Goal: Task Accomplishment & Management: Complete application form

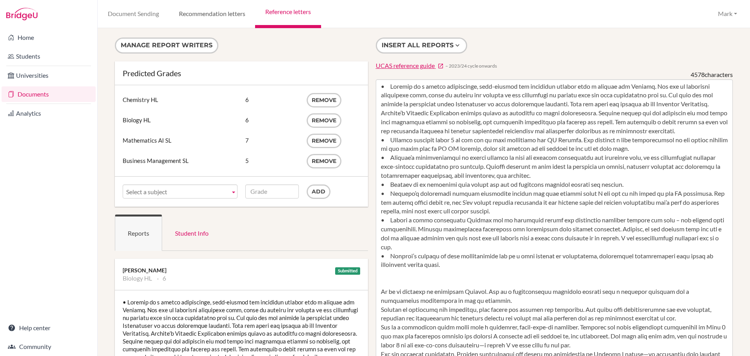
click at [215, 19] on link "Recommendation letters" at bounding box center [212, 14] width 86 height 28
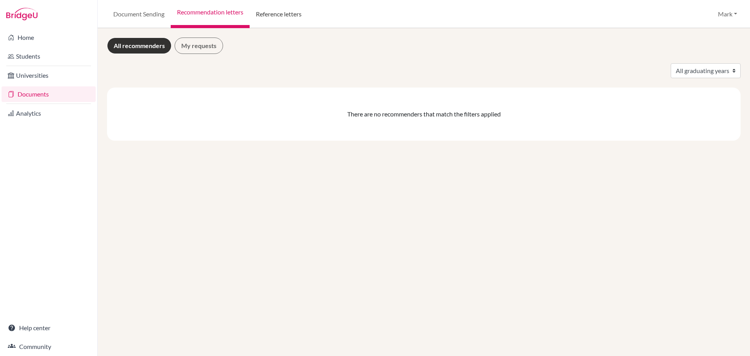
click at [275, 17] on link "Reference letters" at bounding box center [279, 14] width 58 height 28
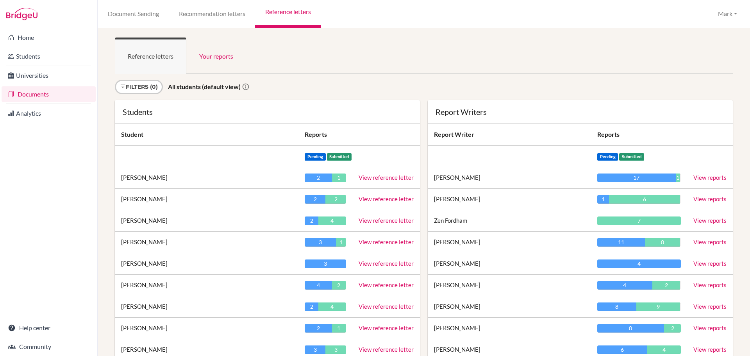
scroll to position [39, 0]
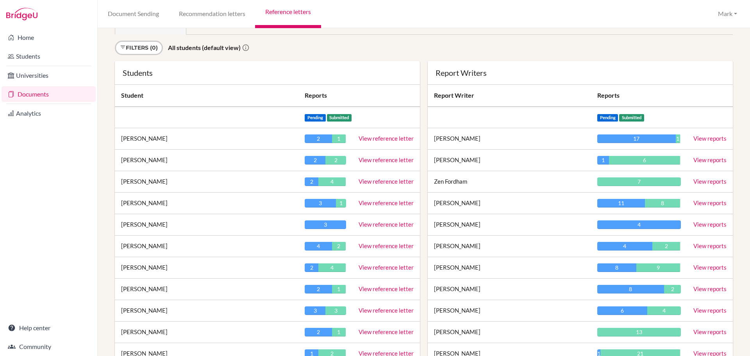
click at [370, 140] on link "View reference letter" at bounding box center [386, 138] width 55 height 7
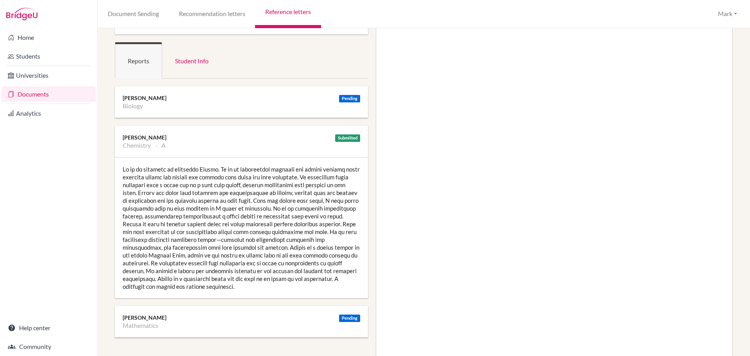
scroll to position [156, 0]
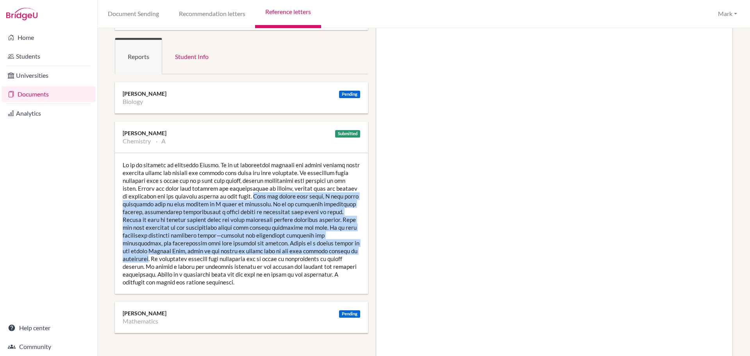
drag, startPoint x: 334, startPoint y: 251, endPoint x: 253, endPoint y: 199, distance: 96.1
click at [253, 199] on div at bounding box center [241, 223] width 253 height 141
copy div "With his strong work ethic, I have every confidence that he will achieve an A g…"
click at [258, 222] on div at bounding box center [241, 223] width 253 height 141
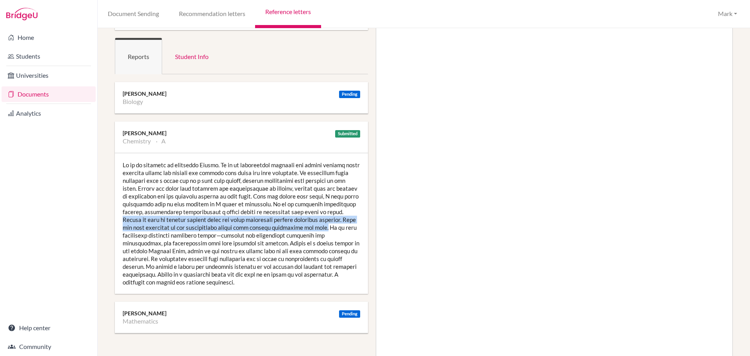
drag, startPoint x: 294, startPoint y: 227, endPoint x: 341, endPoint y: 211, distance: 49.4
click at [341, 211] on div at bounding box center [241, 223] width 253 height 141
copy div "Julian is able to analyse complex ideas and think critically through difficult …"
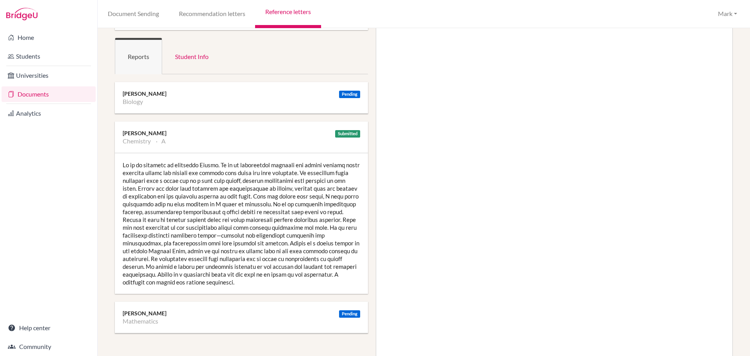
click at [238, 258] on div at bounding box center [241, 223] width 253 height 141
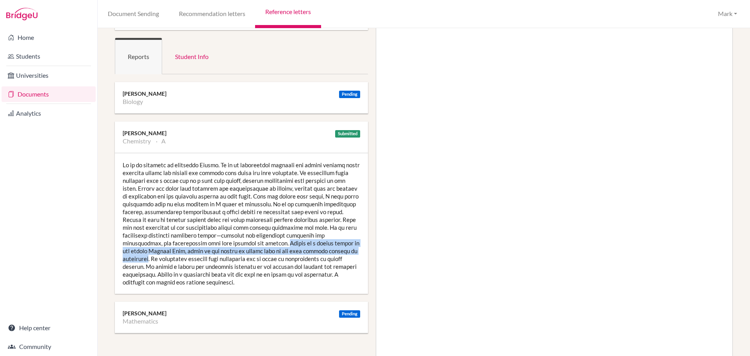
drag, startPoint x: 334, startPoint y: 252, endPoint x: 234, endPoint y: 244, distance: 100.0
click at [234, 244] on div at bounding box center [241, 223] width 253 height 141
copy div "Julian is a valued member of the weekly Science Club, where he can always be re…"
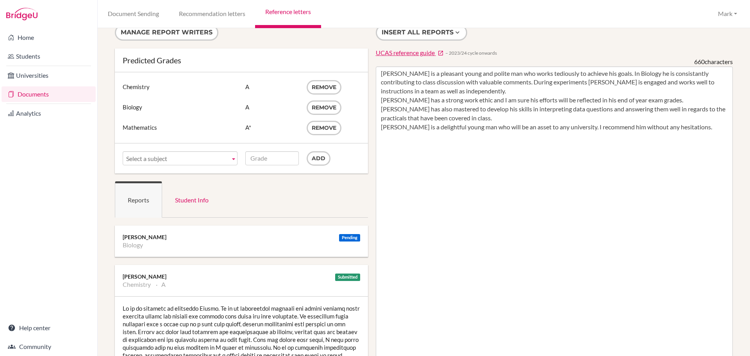
scroll to position [0, 0]
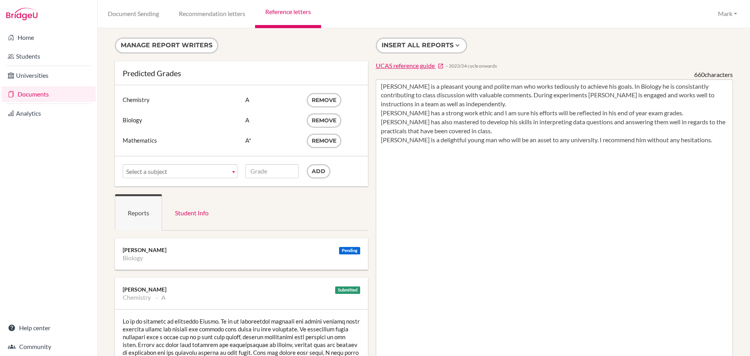
click at [283, 9] on link "Reference letters" at bounding box center [288, 14] width 66 height 28
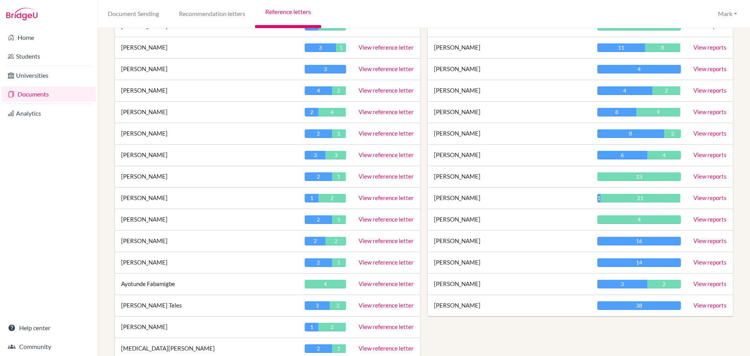
scroll to position [234, 0]
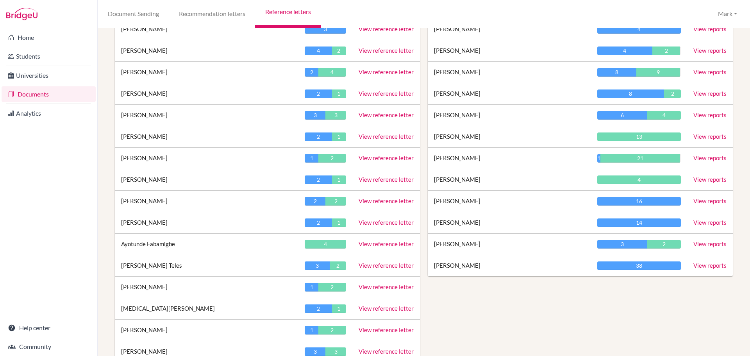
click at [374, 157] on link "View reference letter" at bounding box center [386, 157] width 55 height 7
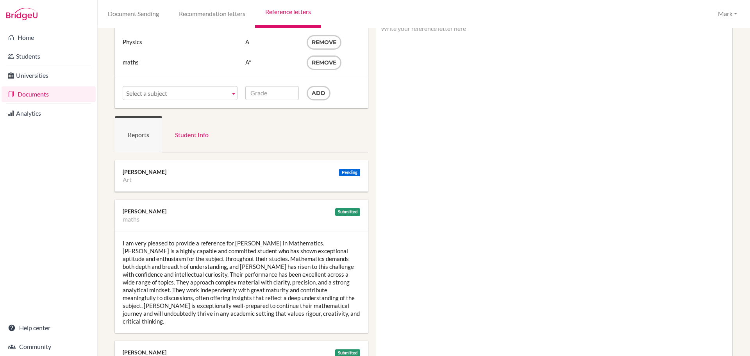
scroll to position [78, 0]
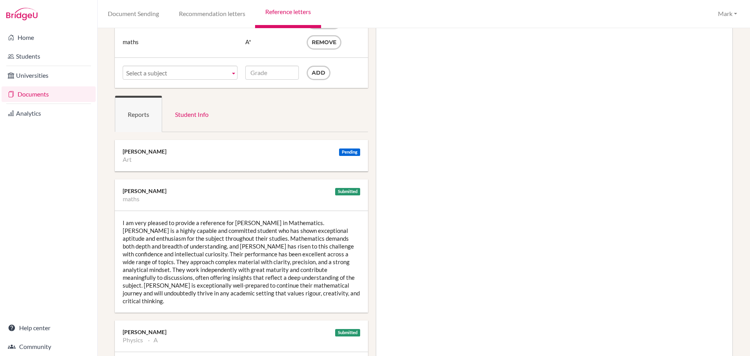
click at [230, 73] on b at bounding box center [233, 72] width 7 height 13
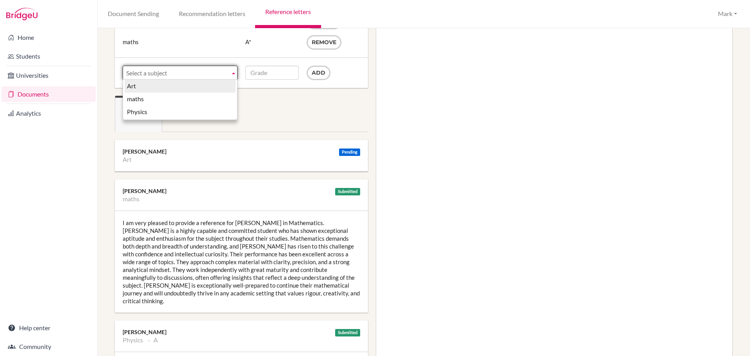
click at [207, 83] on li "Art" at bounding box center [180, 86] width 111 height 13
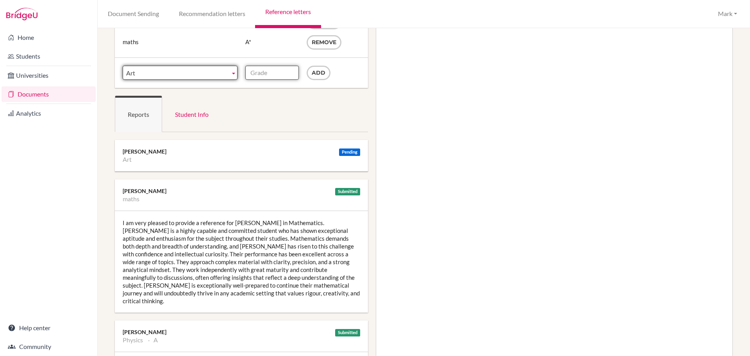
click at [279, 75] on input "Grade" at bounding box center [272, 73] width 54 height 14
type input "A"
click at [318, 77] on input "Add" at bounding box center [319, 73] width 24 height 14
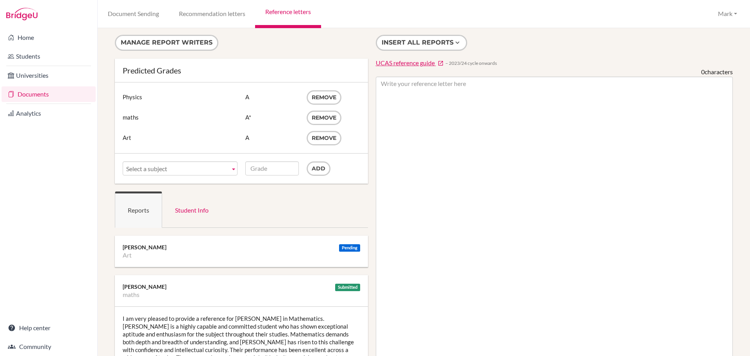
scroll to position [0, 0]
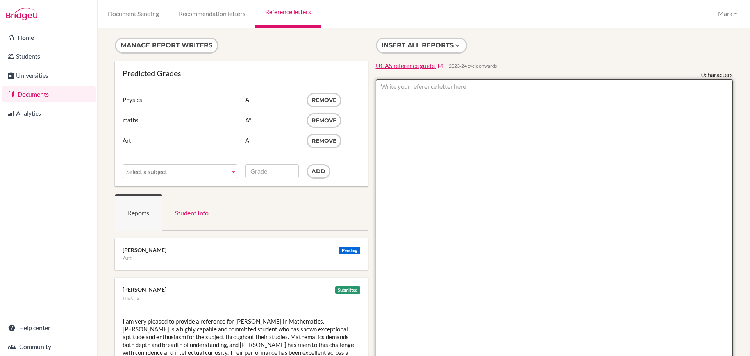
click at [393, 88] on textarea at bounding box center [555, 305] width 358 height 452
paste textarea "Nicole is a highly capable and dedicated student who consistently demonstrates …"
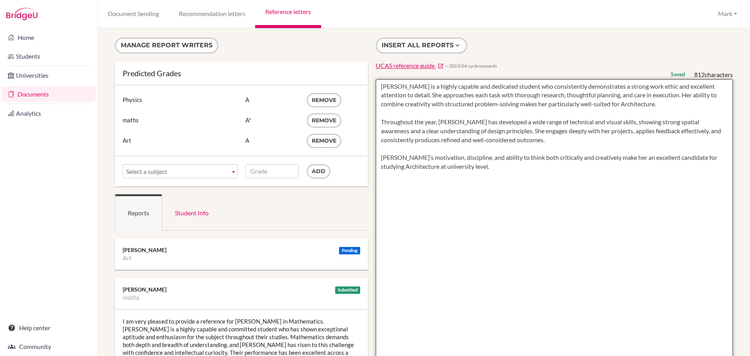
click at [378, 86] on textarea "Nicole is a highly capable and dedicated student who consistently demonstrates …" at bounding box center [555, 305] width 358 height 452
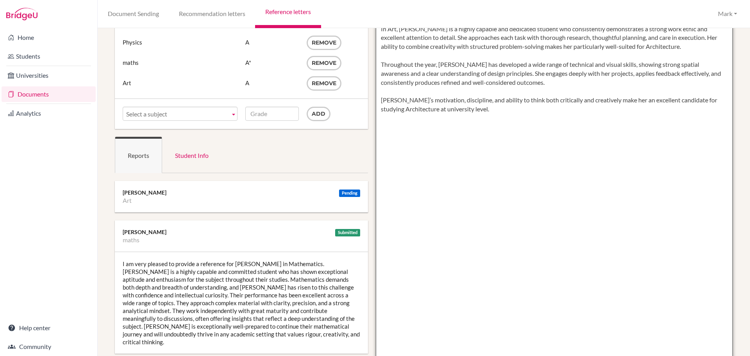
scroll to position [156, 0]
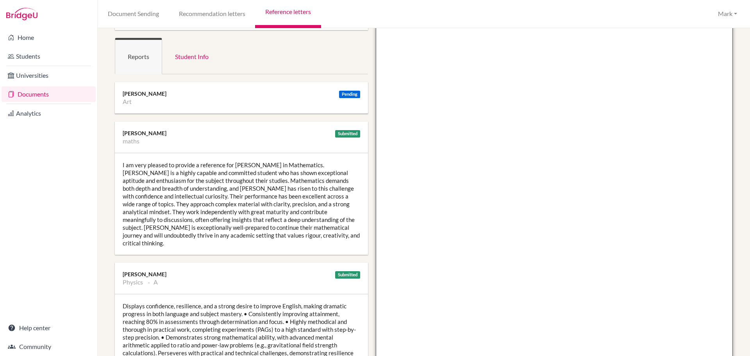
type textarea "In Art, Nicole is a highly capable and dedicated student who consistently demon…"
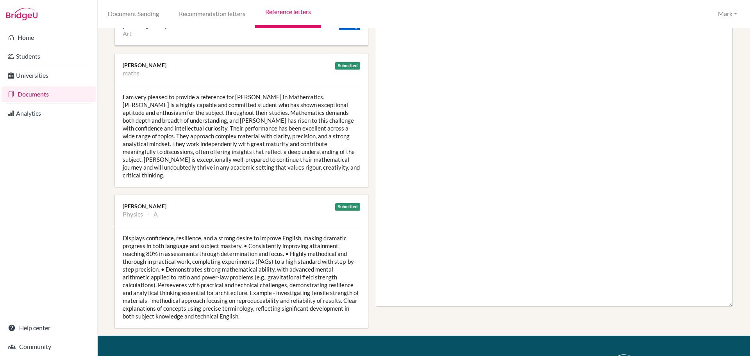
scroll to position [234, 0]
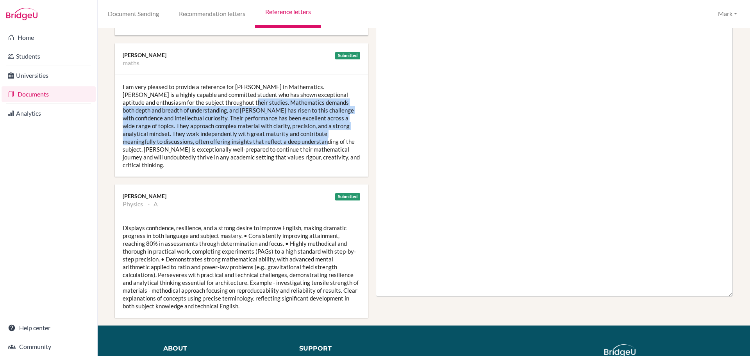
drag, startPoint x: 234, startPoint y: 141, endPoint x: 190, endPoint y: 103, distance: 58.7
click at [190, 103] on div "I am very pleased to provide a reference for Nicole in Mathematics. Nicole is a…" at bounding box center [241, 126] width 253 height 102
copy div "Mathematics demands both depth and breadth of understanding, and Nicole has ris…"
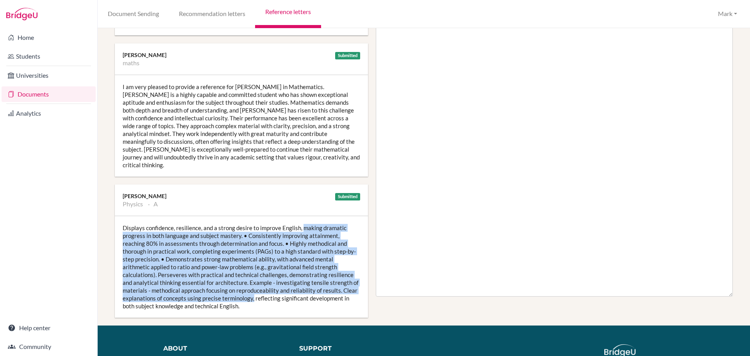
drag, startPoint x: 253, startPoint y: 292, endPoint x: 302, endPoint y: 223, distance: 84.4
click at [302, 223] on div "Displays confidence, resilience, and a strong desire to improve English, making…" at bounding box center [241, 267] width 253 height 102
copy div "making dramatic progress in both language and subject mastery. • Consistently i…"
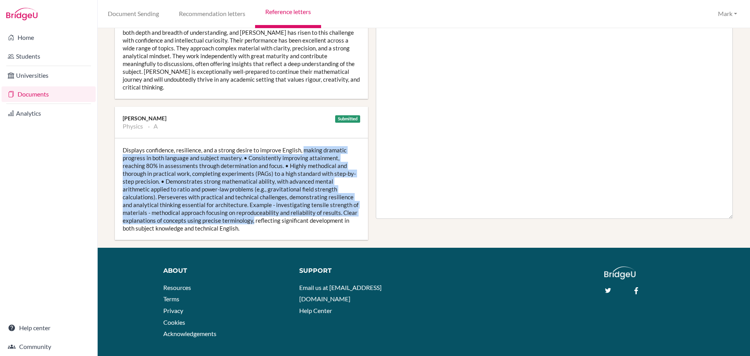
scroll to position [313, 0]
click at [258, 195] on div "Displays confidence, resilience, and a strong desire to improve English, making…" at bounding box center [241, 189] width 253 height 102
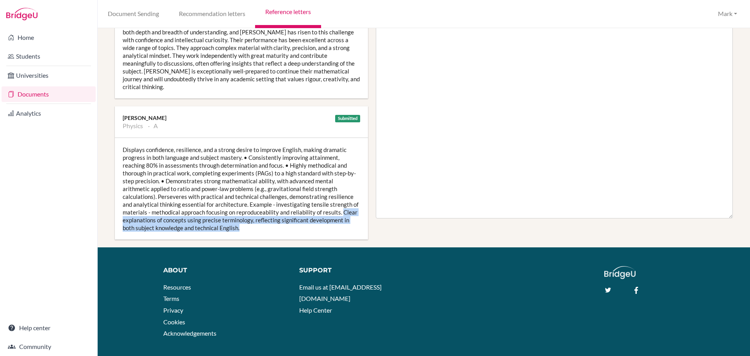
drag, startPoint x: 244, startPoint y: 220, endPoint x: 343, endPoint y: 206, distance: 100.1
click at [343, 206] on div "Displays confidence, resilience, and a strong desire to improve English, making…" at bounding box center [241, 189] width 253 height 102
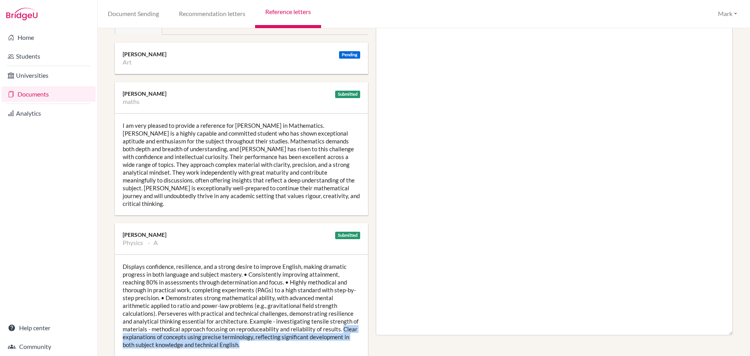
scroll to position [195, 0]
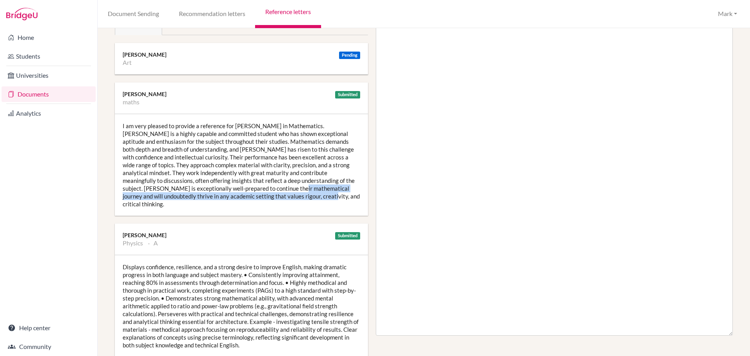
drag, startPoint x: 262, startPoint y: 196, endPoint x: 229, endPoint y: 190, distance: 33.7
click at [229, 190] on div "I am very pleased to provide a reference for Nicole in Mathematics. Nicole is a…" at bounding box center [241, 165] width 253 height 102
copy div "will undoubtedly thrive in any academic setting that values rigour, creativity,…"
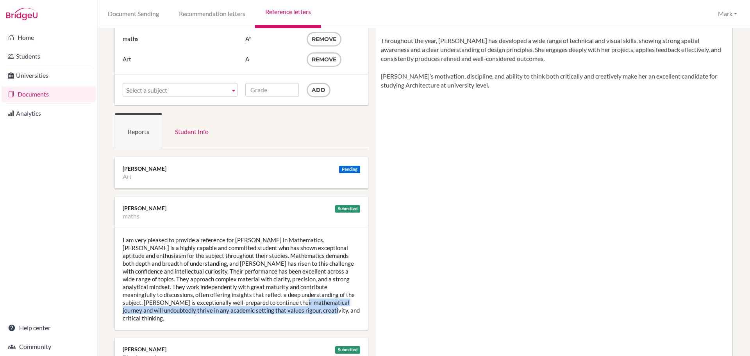
scroll to position [0, 0]
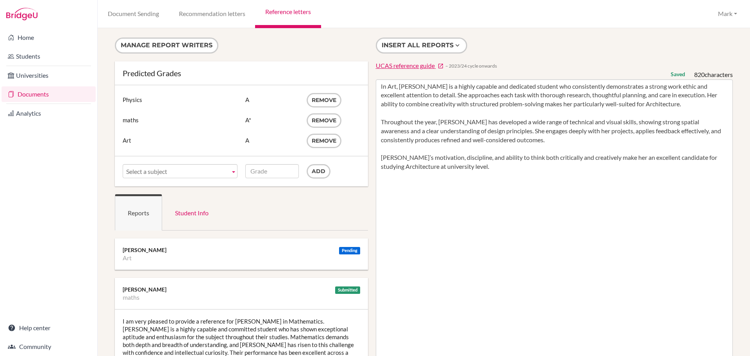
click at [279, 11] on link "Reference letters" at bounding box center [288, 14] width 66 height 28
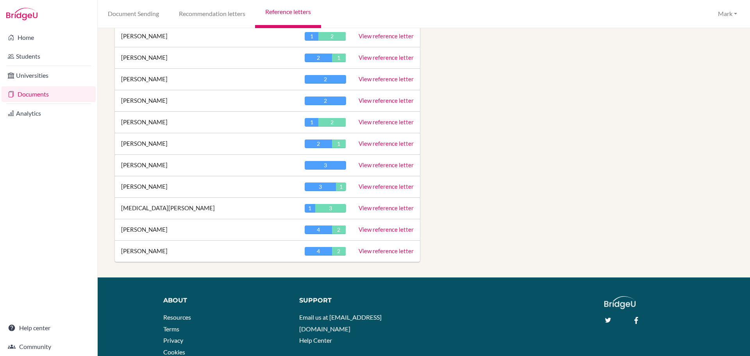
scroll to position [1158, 0]
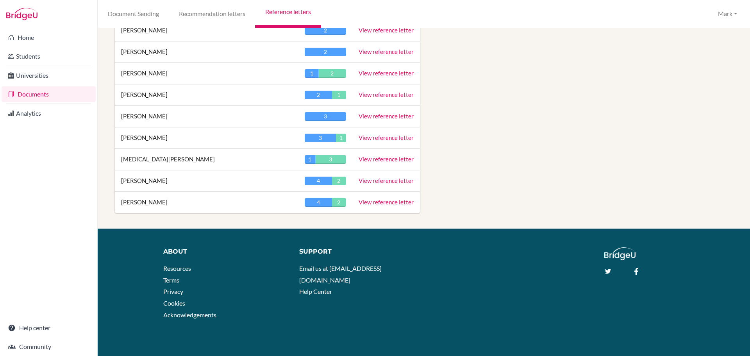
click at [396, 202] on link "View reference letter" at bounding box center [386, 202] width 55 height 7
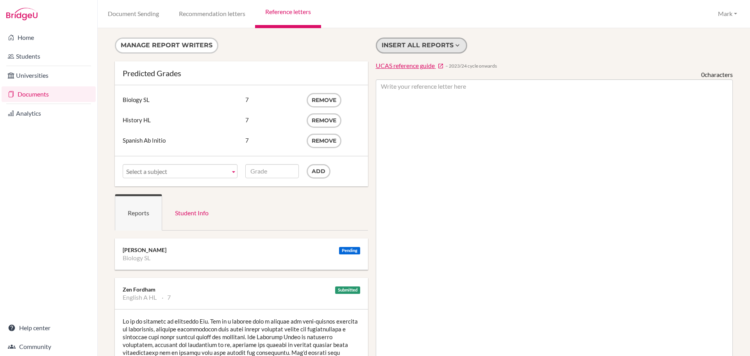
click at [453, 50] on button "Insert all reports" at bounding box center [421, 46] width 91 height 16
type textarea "Lo ip do sitametc ad elitseddo Eiu. Tem in u laboree dolo m aliquae adm veni-qu…"
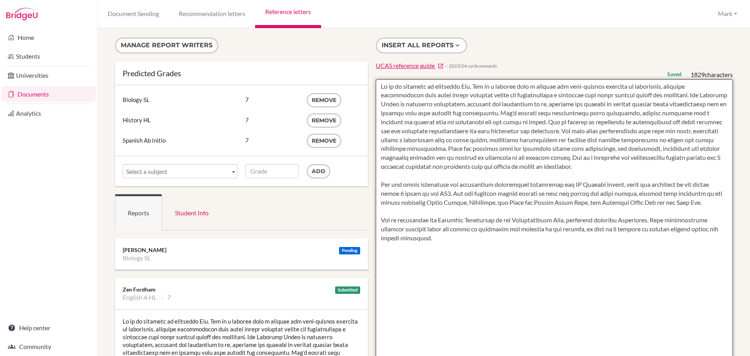
drag, startPoint x: 438, startPoint y: 240, endPoint x: 367, endPoint y: 88, distance: 168.5
click at [367, 88] on div "Manage report writers Predicted Grades Subject Biology SL Grade 7 Remove Subjec…" at bounding box center [424, 358] width 626 height 641
